Goal: Communication & Community: Connect with others

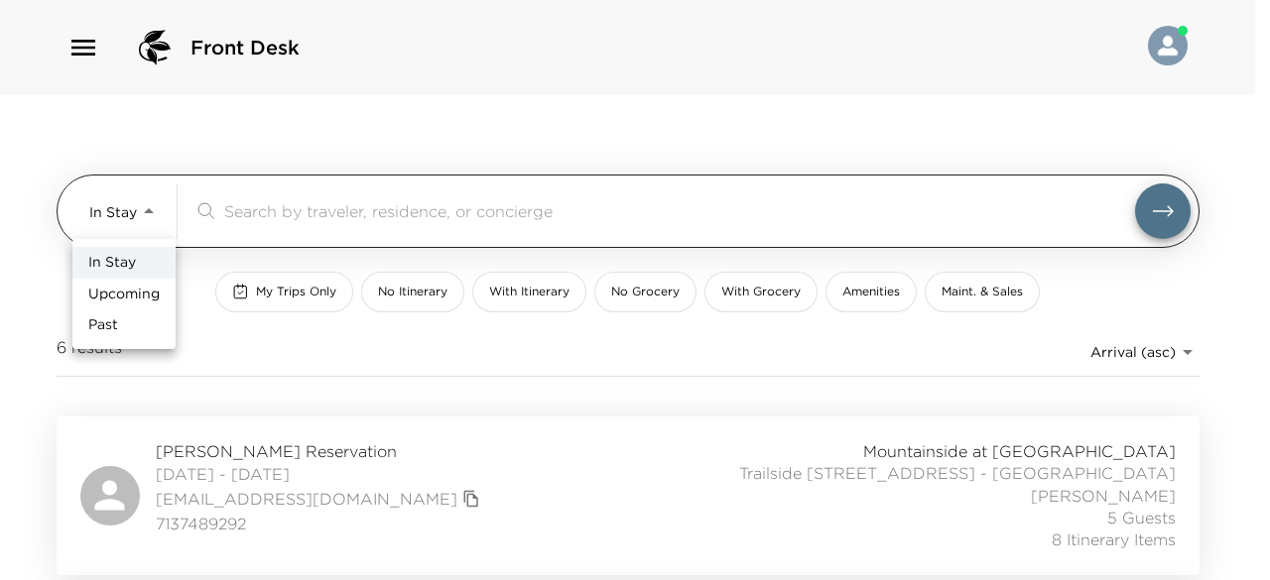
click at [141, 194] on body "Front Desk In Stay In-Stay ​ My Trips Only No Itinerary With Itinerary No Groce…" at bounding box center [635, 290] width 1270 height 580
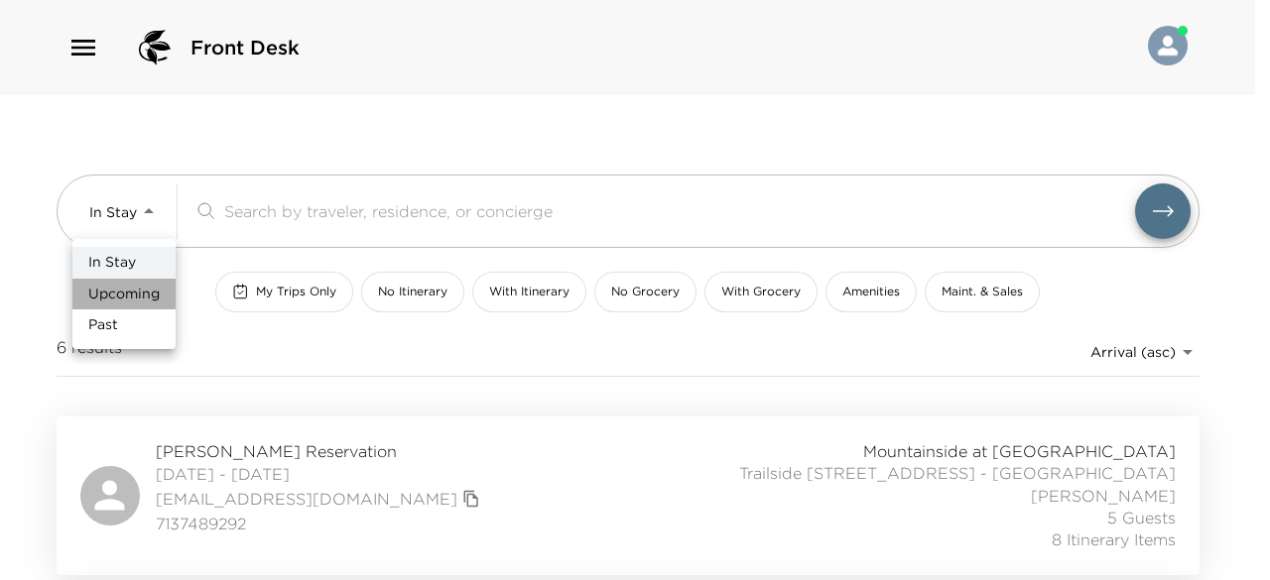
click at [133, 295] on span "Upcoming" at bounding box center [123, 295] width 71 height 20
type input "Upcoming"
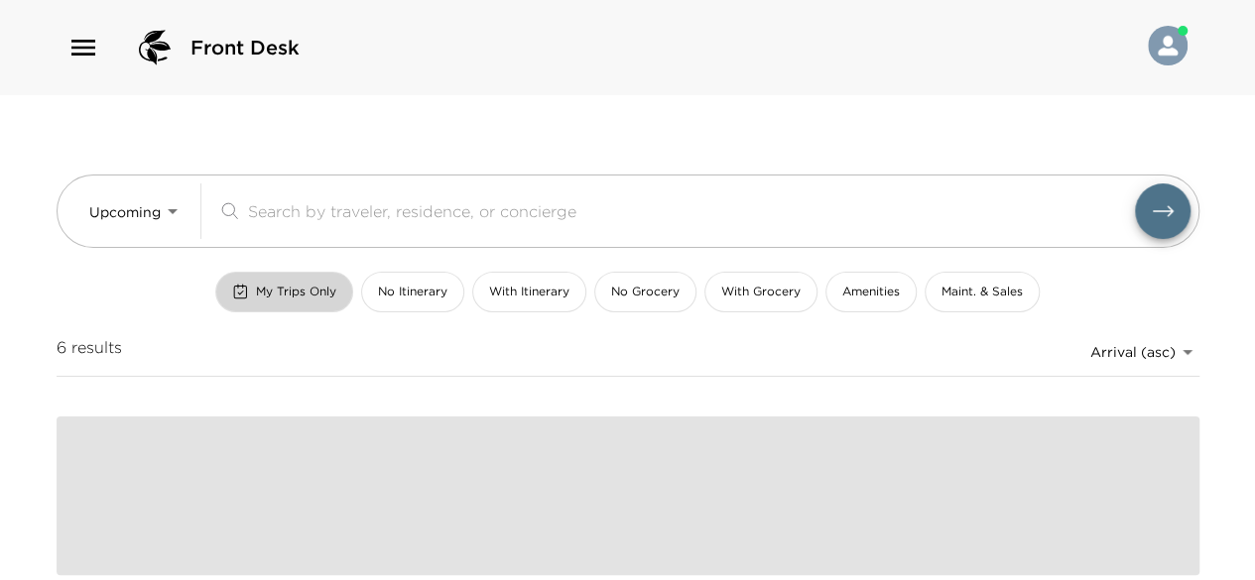
click at [293, 297] on span "My Trips Only" at bounding box center [296, 292] width 80 height 17
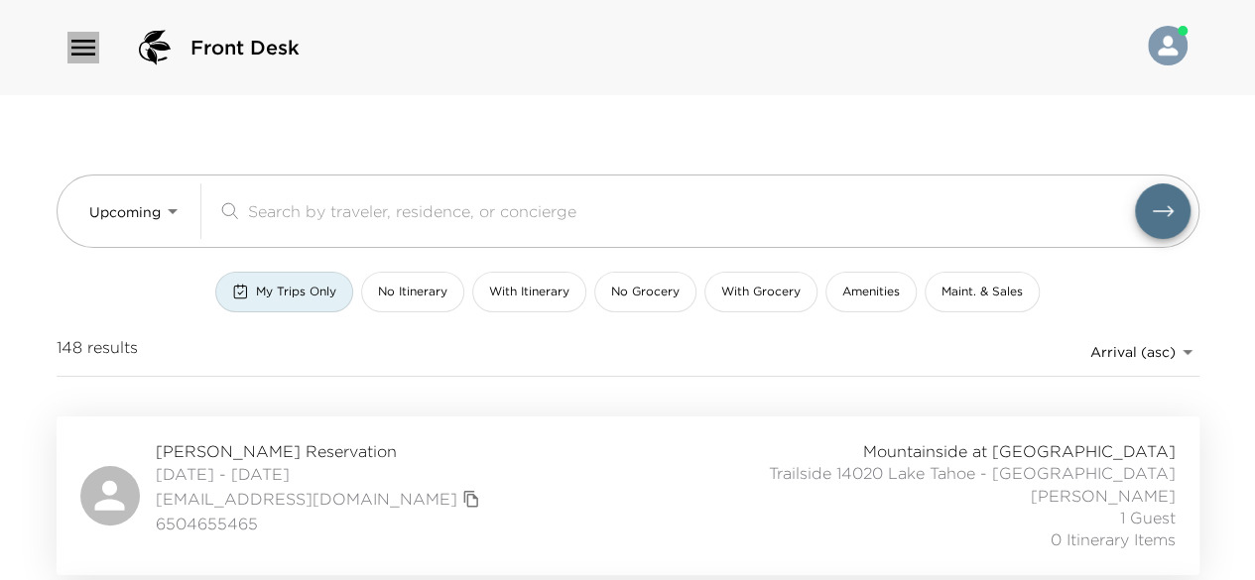
click at [74, 43] on icon "button" at bounding box center [83, 48] width 32 height 32
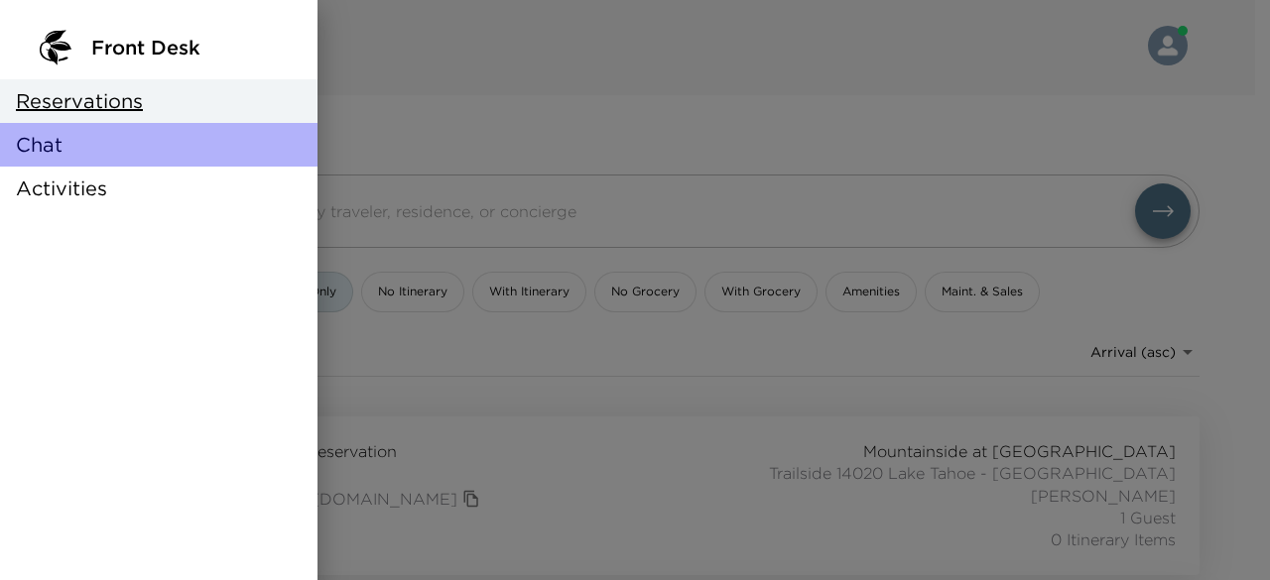
click at [38, 142] on span "Chat" at bounding box center [39, 145] width 47 height 28
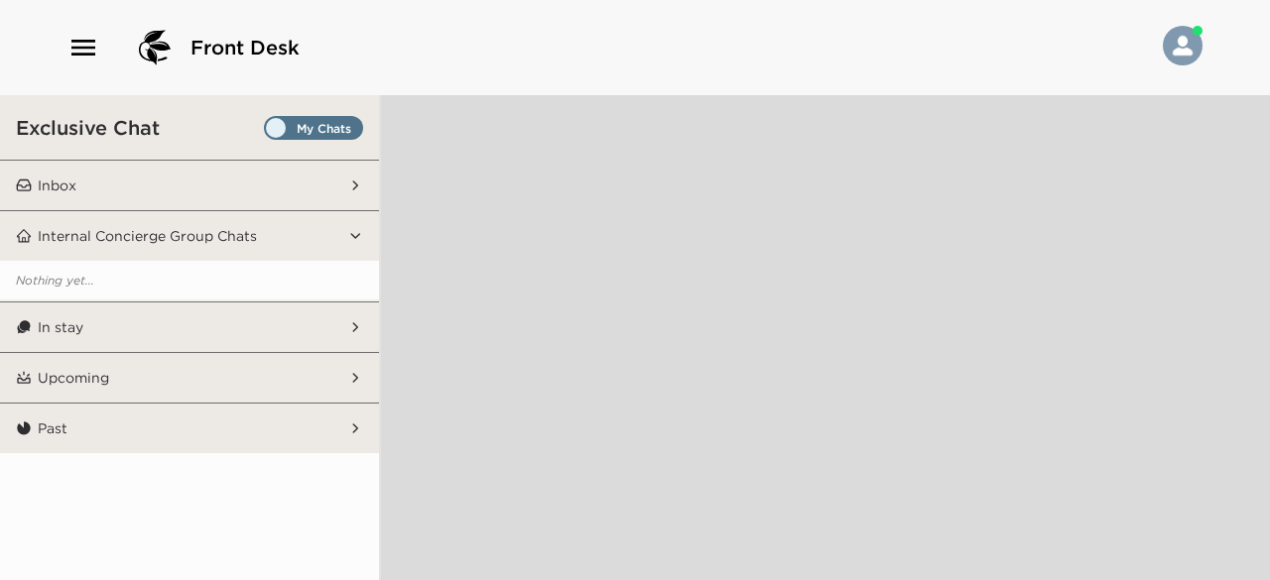
click at [282, 233] on button "Internal Concierge Group Chats" at bounding box center [190, 236] width 317 height 50
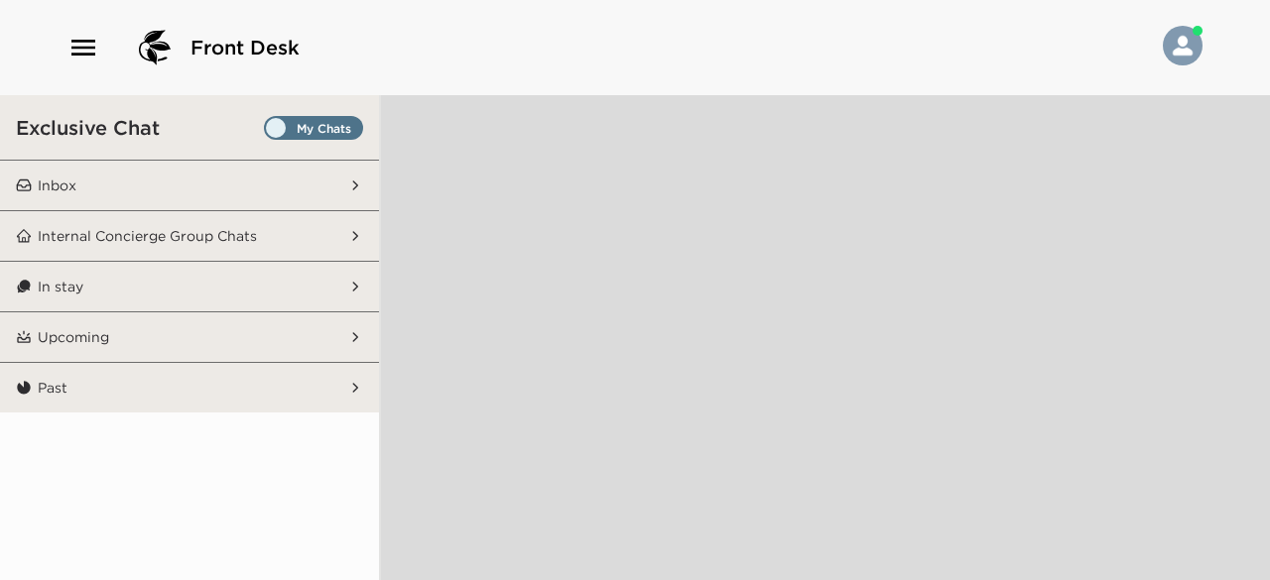
click at [270, 229] on button "Internal Concierge Group Chats" at bounding box center [190, 236] width 317 height 50
